Goal: Information Seeking & Learning: Learn about a topic

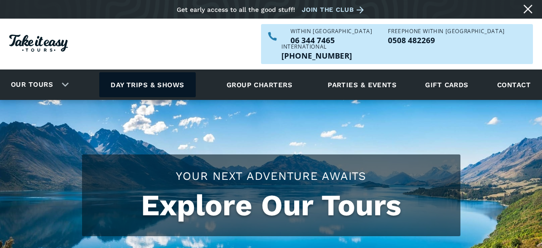
drag, startPoint x: 0, startPoint y: 0, endPoint x: 141, endPoint y: 68, distance: 156.8
click at [141, 72] on link "Day trips & shows" at bounding box center [147, 84] width 97 height 25
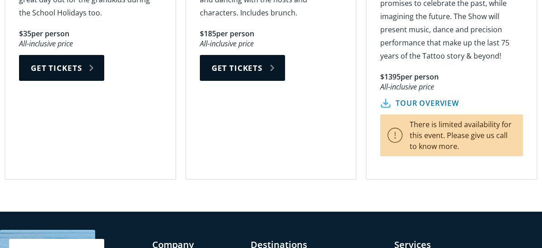
scroll to position [1406, 0]
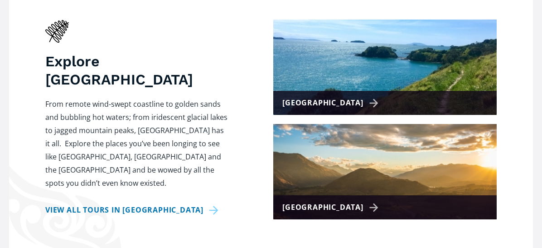
scroll to position [408, 0]
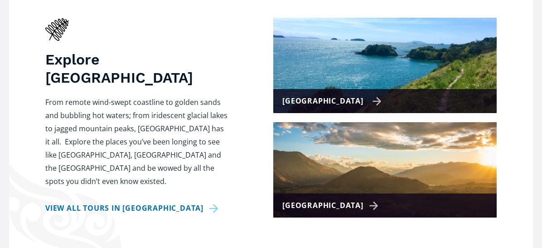
click at [356, 94] on div "[GEOGRAPHIC_DATA]" at bounding box center [332, 100] width 99 height 13
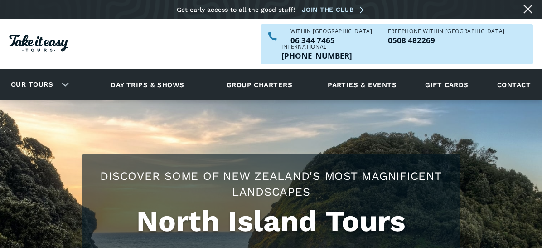
checkbox input "true"
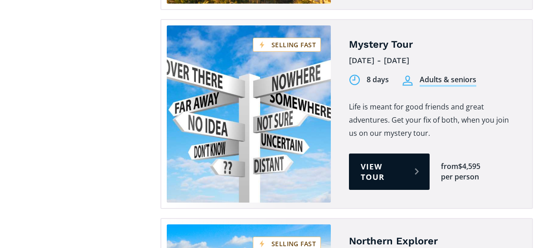
scroll to position [1542, 0]
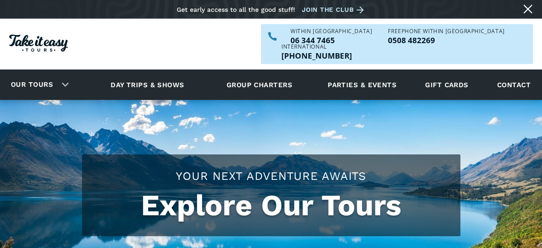
scroll to position [408, 0]
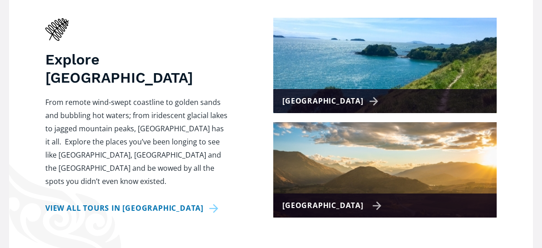
click at [358, 199] on div "[GEOGRAPHIC_DATA]" at bounding box center [332, 205] width 99 height 13
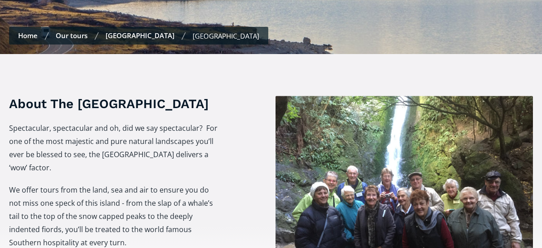
checkbox input "true"
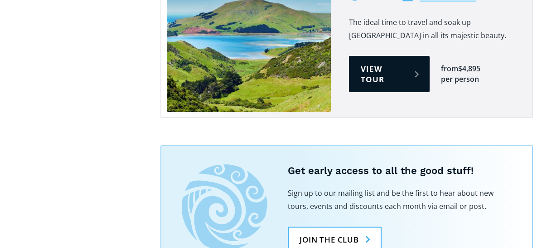
scroll to position [1134, 0]
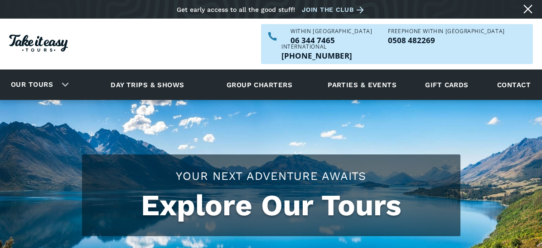
scroll to position [408, 0]
